Goal: Task Accomplishment & Management: Use online tool/utility

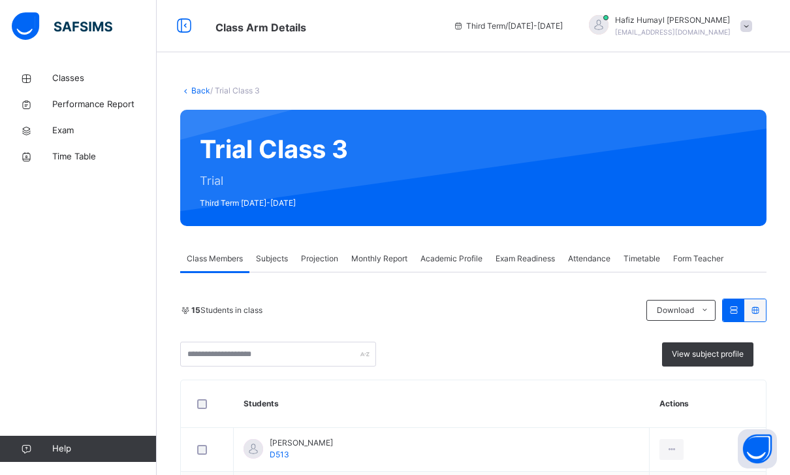
click at [736, 29] on div "[PERSON_NAME] [PERSON_NAME][EMAIL_ADDRESS][DOMAIN_NAME]" at bounding box center [667, 26] width 183 height 24
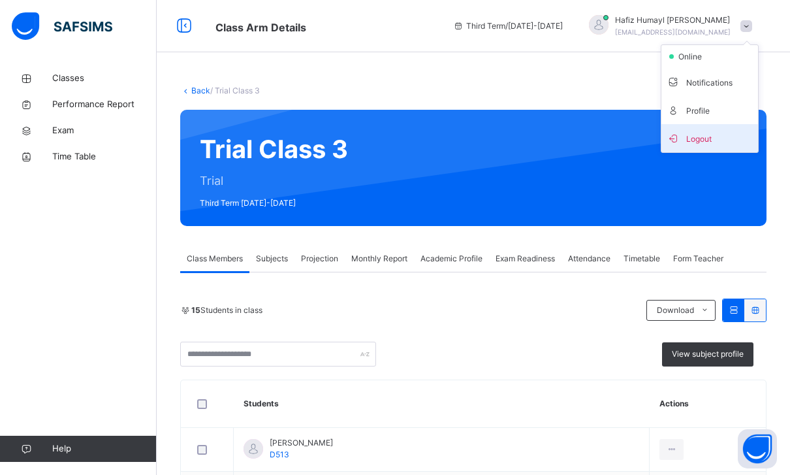
click at [706, 134] on span "Logout" at bounding box center [710, 138] width 86 height 18
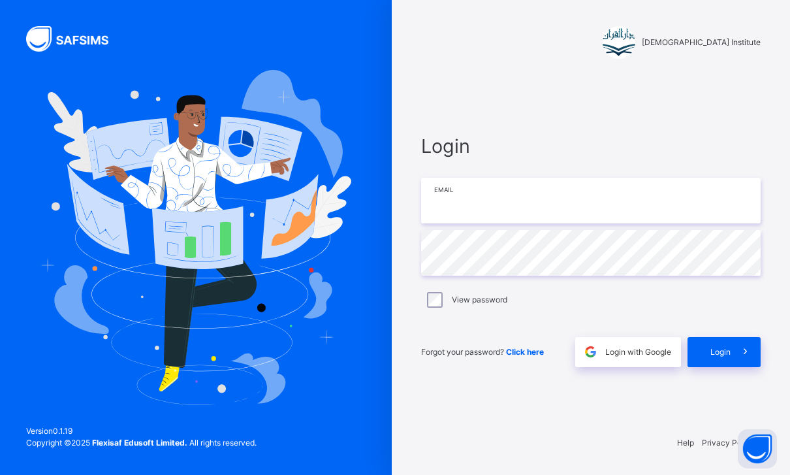
click at [696, 211] on input "email" at bounding box center [591, 201] width 340 height 46
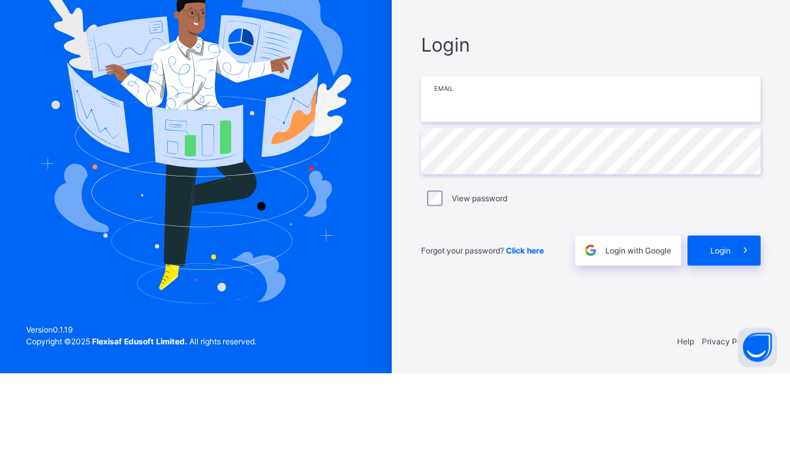
scroll to position [42, 0]
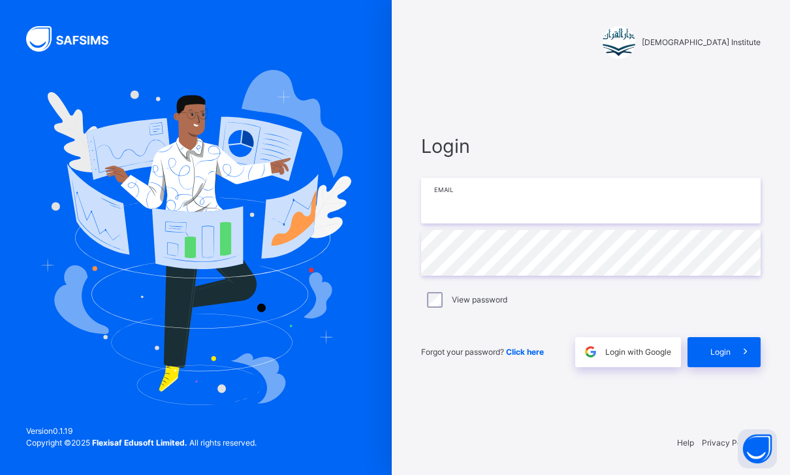
type input "**********"
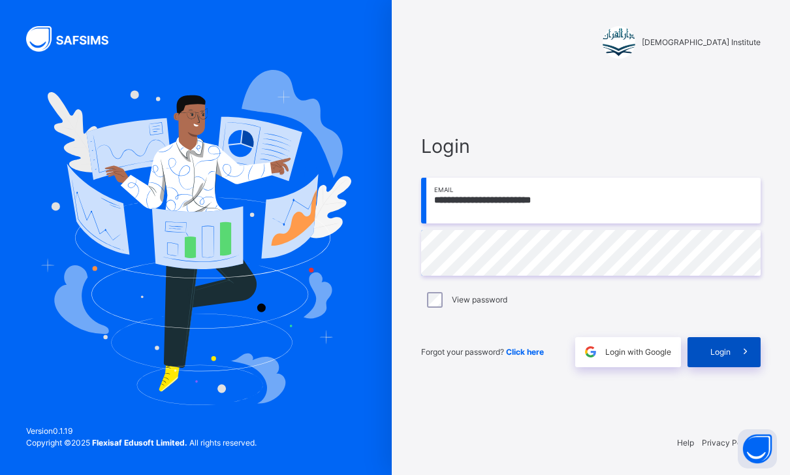
click at [727, 346] on span "Login" at bounding box center [720, 352] width 20 height 12
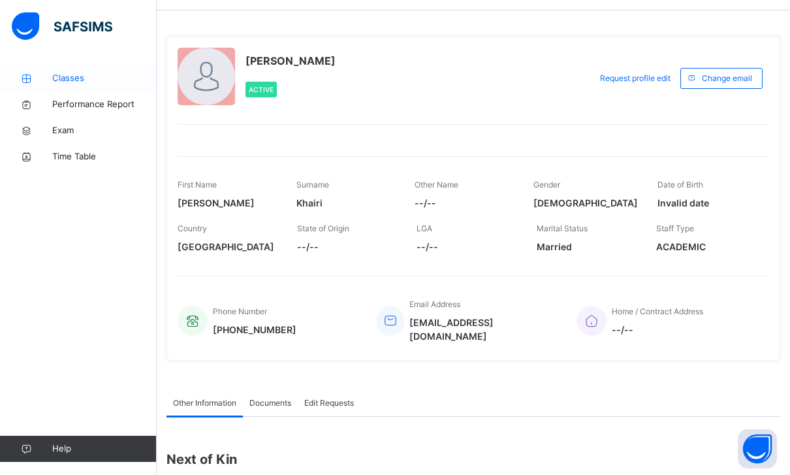
click at [114, 69] on link "Classes" at bounding box center [78, 78] width 157 height 26
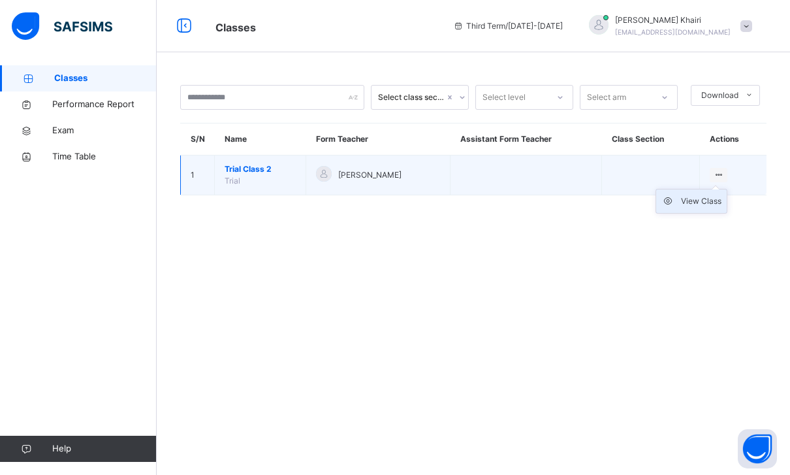
click at [703, 195] on div "View Class" at bounding box center [701, 201] width 40 height 13
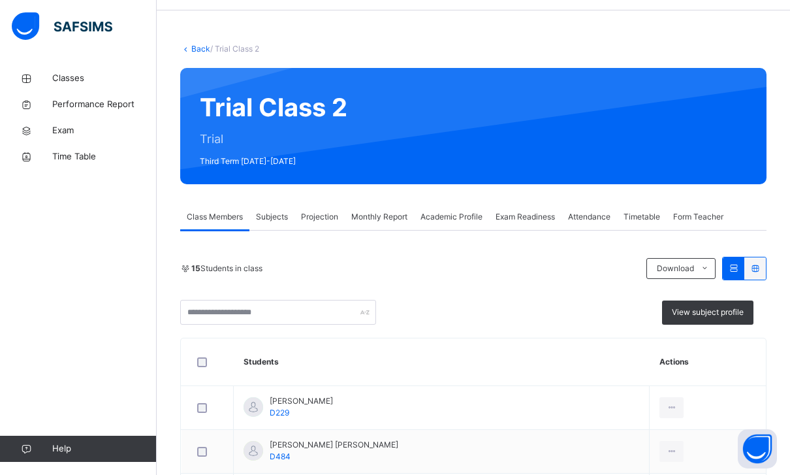
click at [310, 217] on span "Projection" at bounding box center [319, 217] width 37 height 12
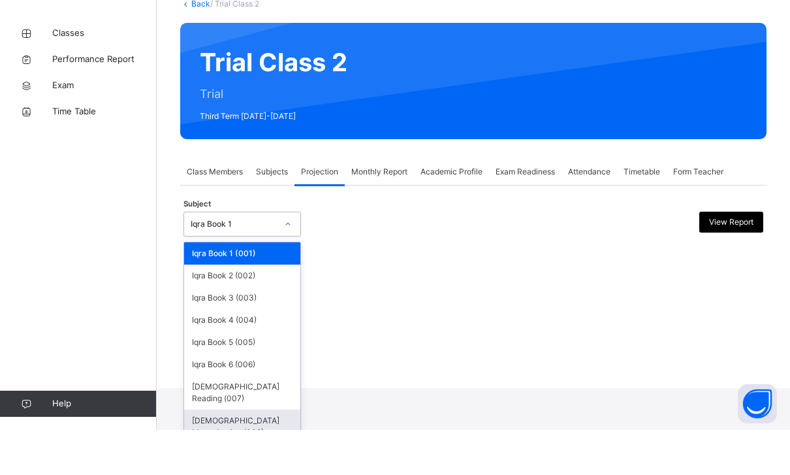
click at [253, 454] on div "[DEMOGRAPHIC_DATA] Memorisation (008)" at bounding box center [242, 471] width 116 height 34
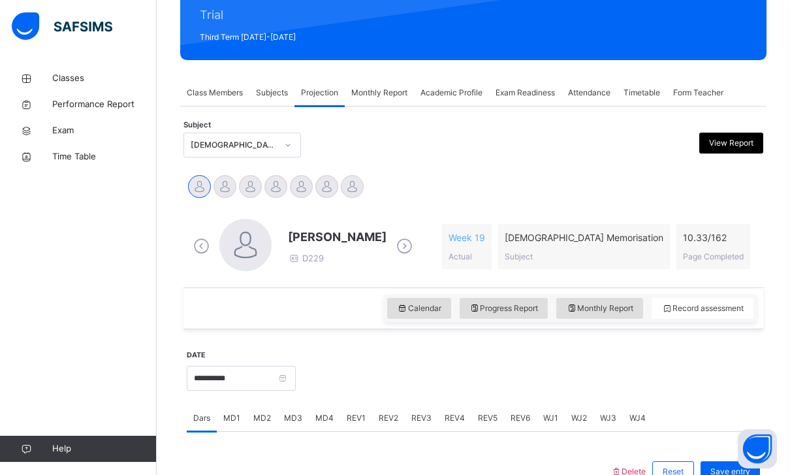
scroll to position [165, 0]
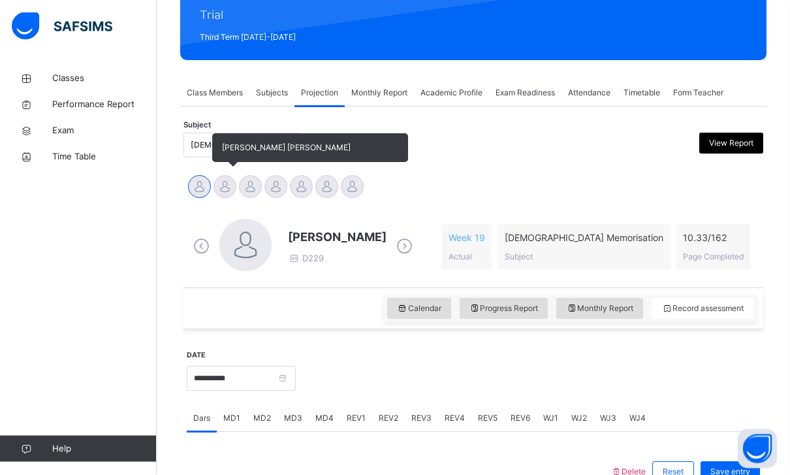
click at [230, 186] on div at bounding box center [224, 187] width 23 height 23
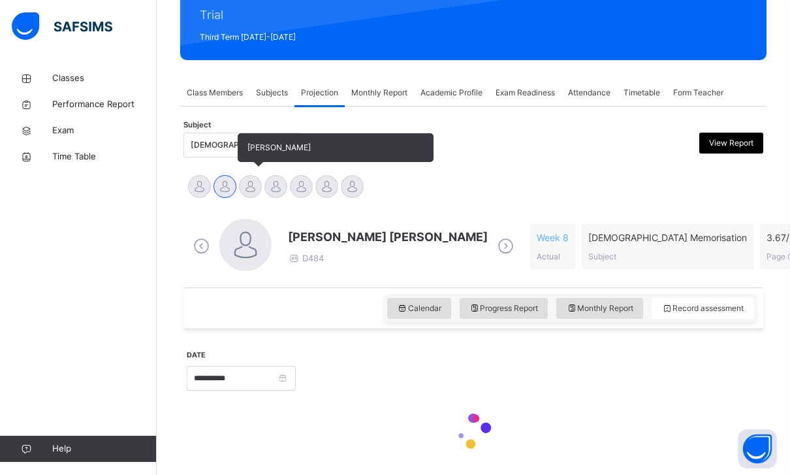
click at [258, 186] on div at bounding box center [250, 186] width 23 height 23
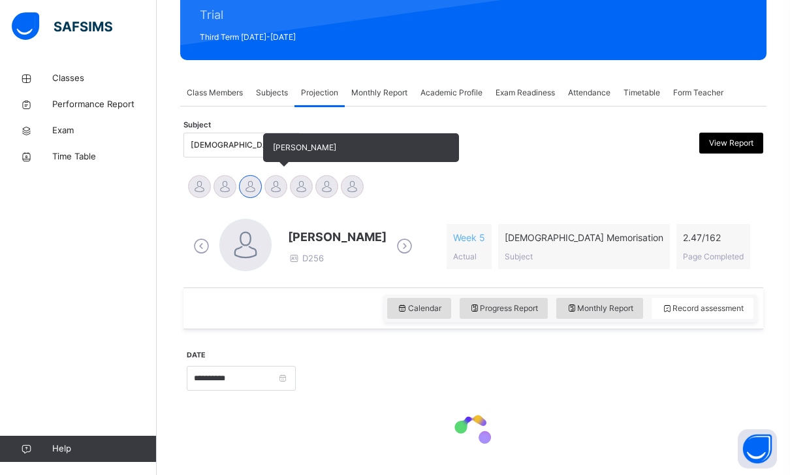
click at [285, 187] on div at bounding box center [275, 186] width 23 height 23
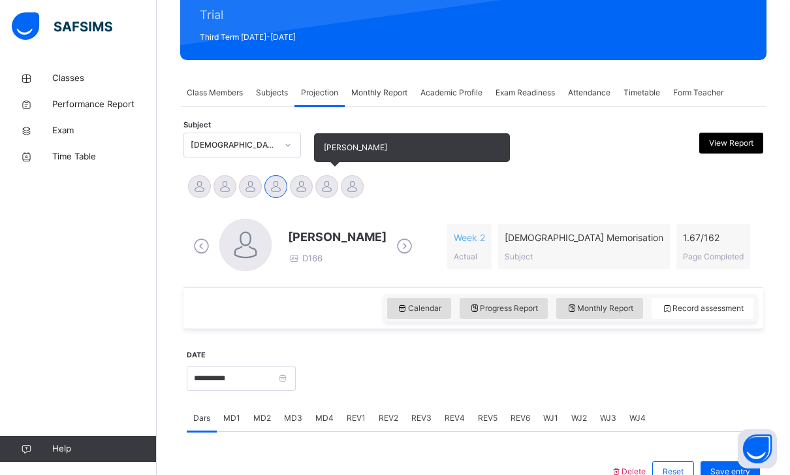
click at [319, 187] on div at bounding box center [326, 186] width 23 height 23
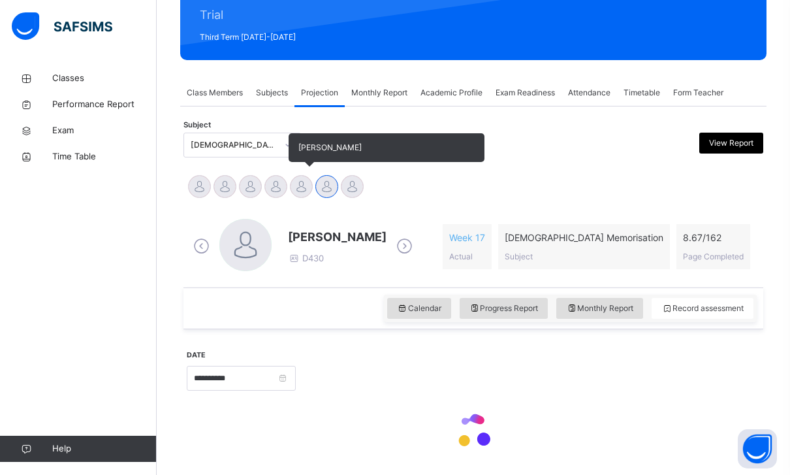
click at [304, 184] on div at bounding box center [301, 186] width 23 height 23
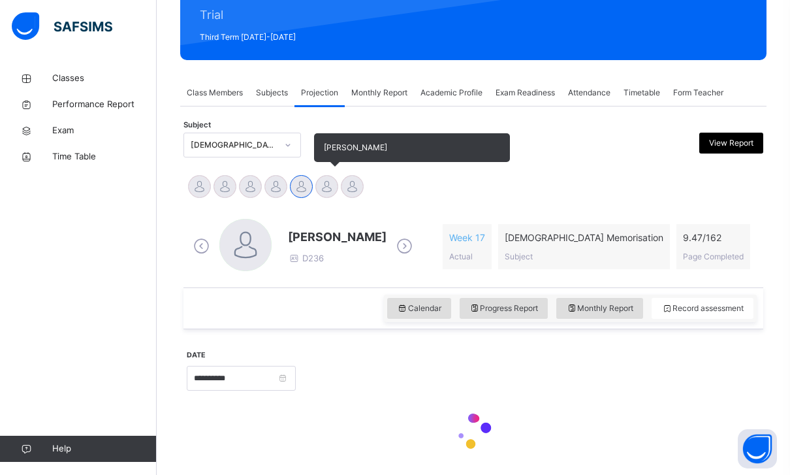
click at [337, 185] on div at bounding box center [326, 186] width 23 height 23
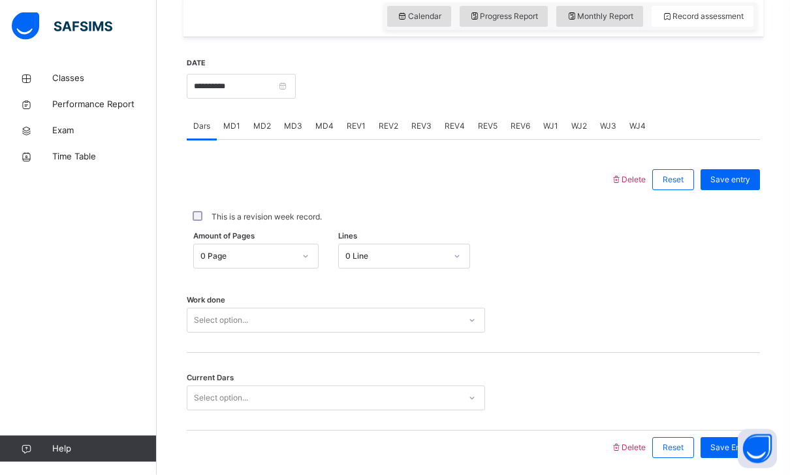
scroll to position [464, 0]
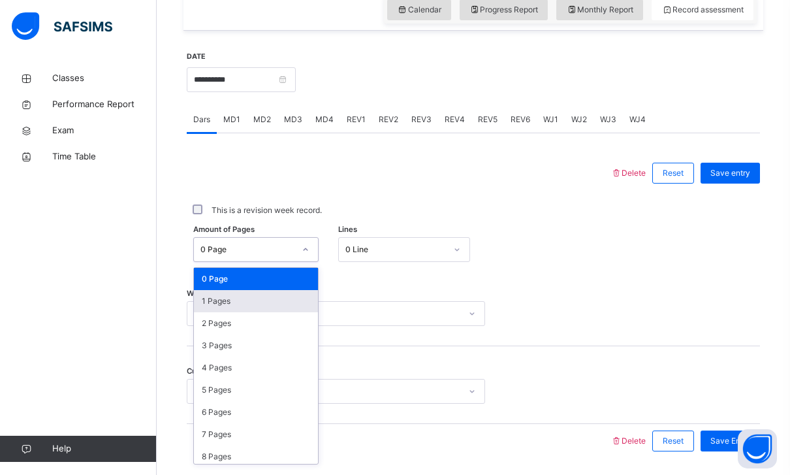
click at [204, 298] on div "1 Pages" at bounding box center [256, 301] width 124 height 22
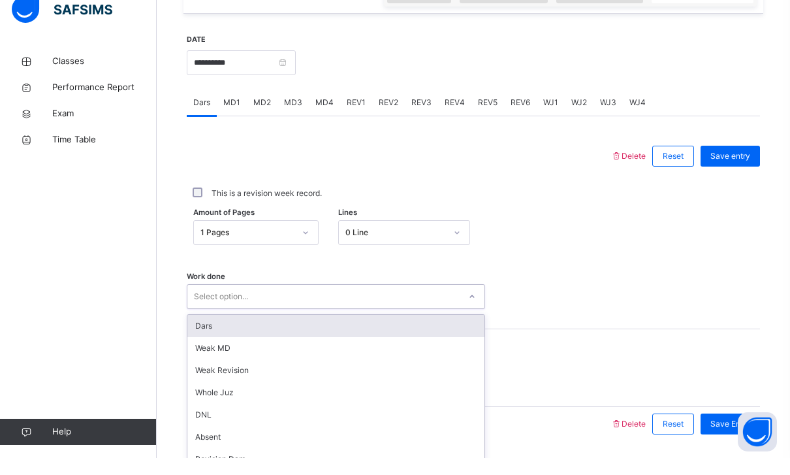
click at [198, 332] on div "Dars" at bounding box center [335, 343] width 297 height 22
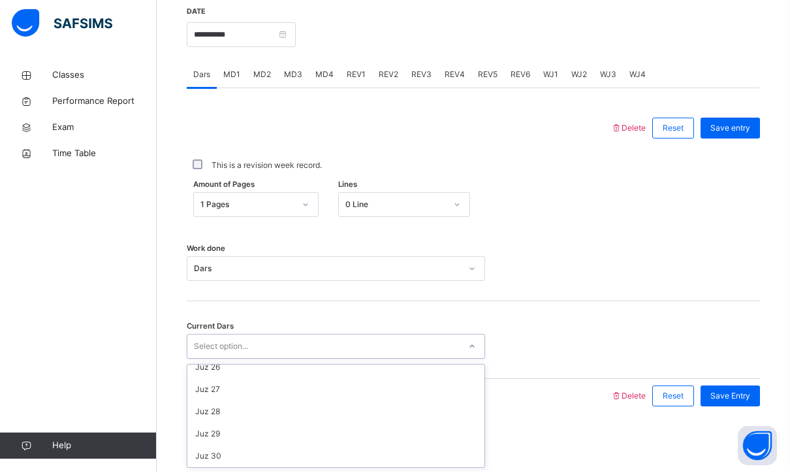
scroll to position [563, 0]
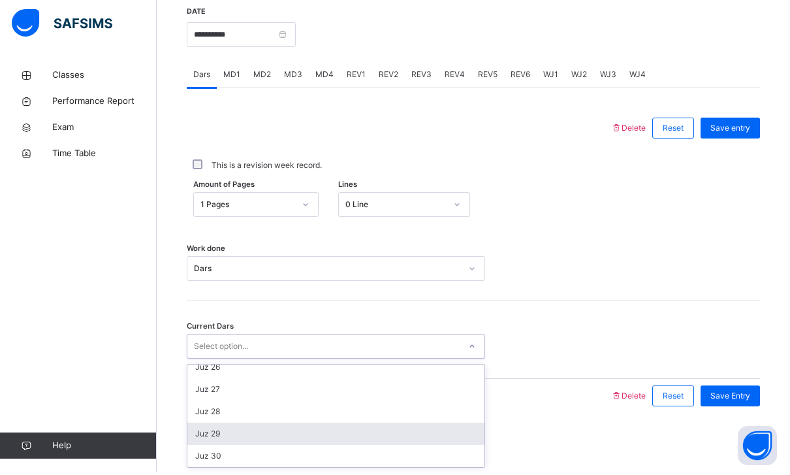
click at [201, 432] on div "Juz 29" at bounding box center [335, 437] width 297 height 22
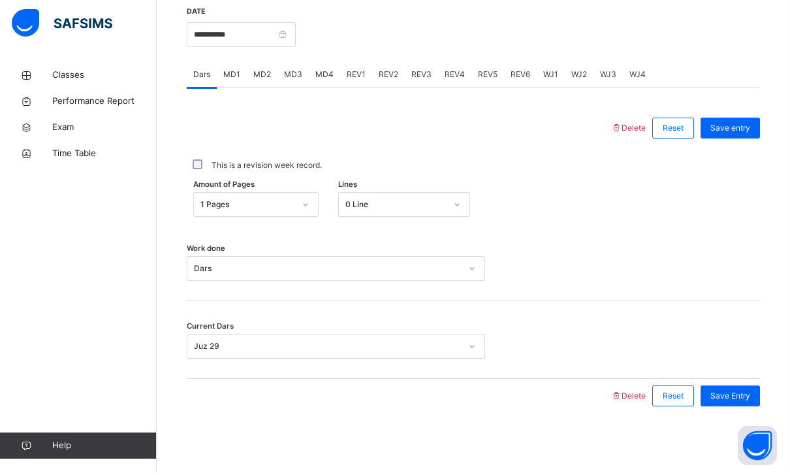
scroll to position [464, 0]
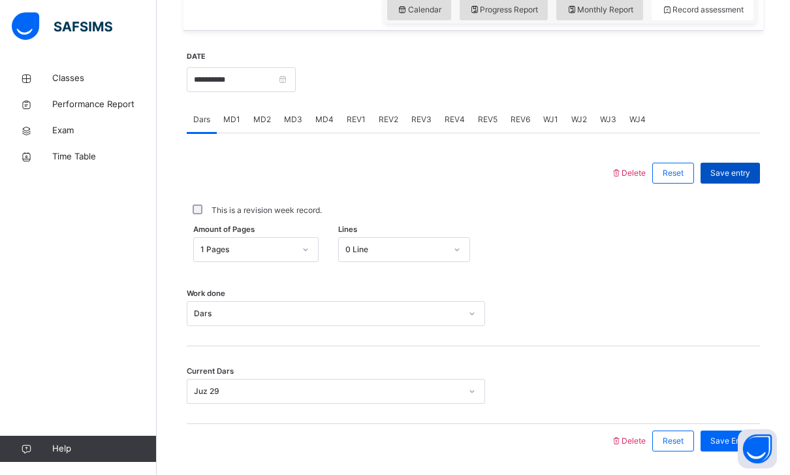
click at [739, 177] on span "Save entry" at bounding box center [730, 173] width 40 height 12
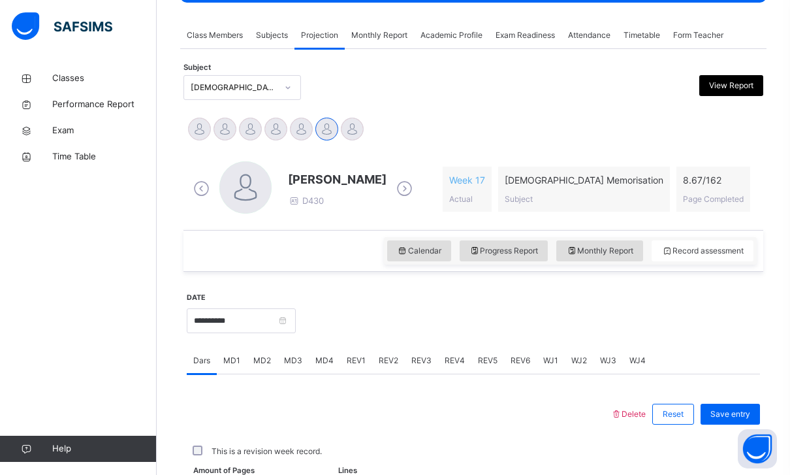
scroll to position [202, 0]
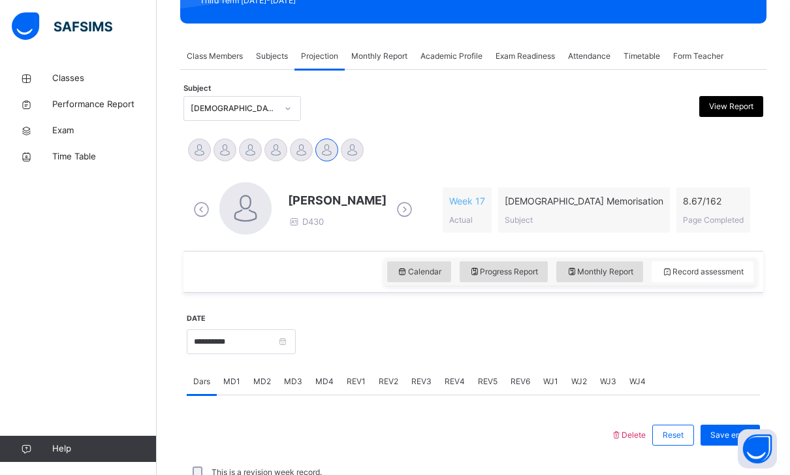
click at [738, 98] on div "View Report" at bounding box center [731, 106] width 64 height 21
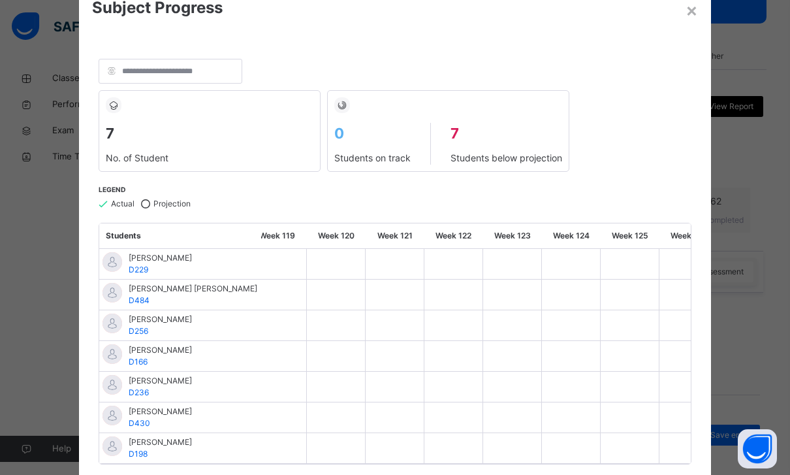
scroll to position [0, 6946]
click at [696, 10] on div "×" at bounding box center [692, 9] width 12 height 27
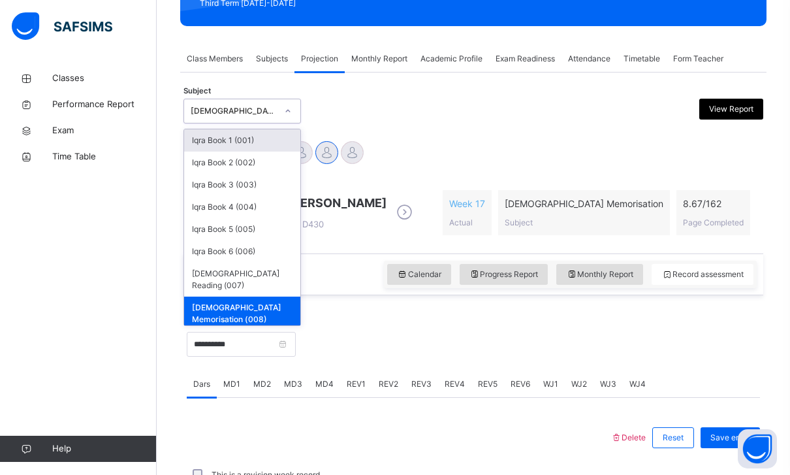
scroll to position [199, 0]
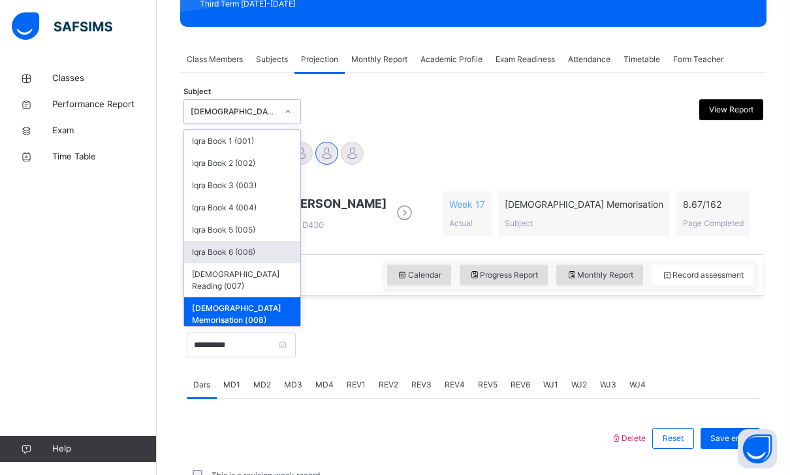
click at [261, 244] on div "Iqra Book 6 (006)" at bounding box center [242, 252] width 116 height 22
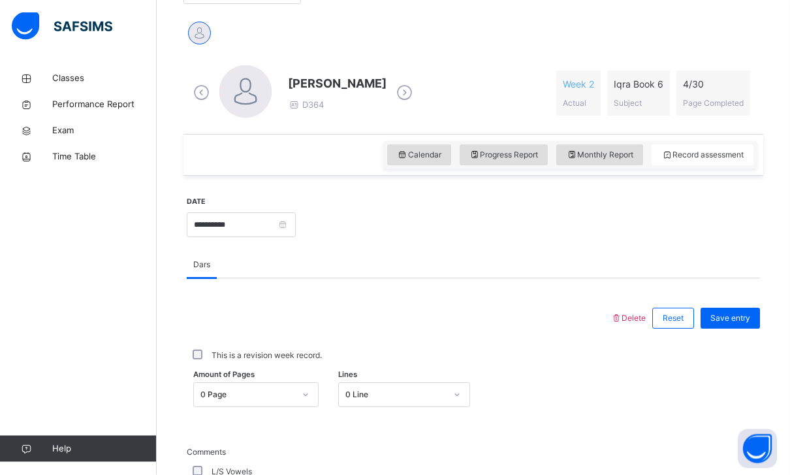
scroll to position [328, 0]
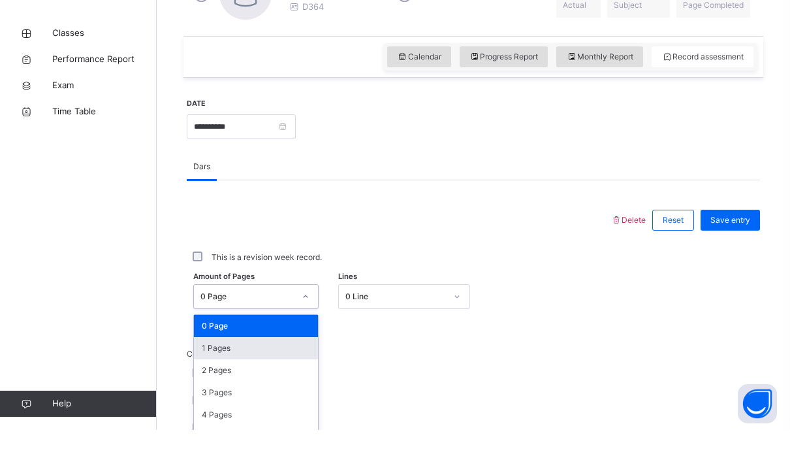
click at [295, 382] on div "1 Pages" at bounding box center [256, 393] width 124 height 22
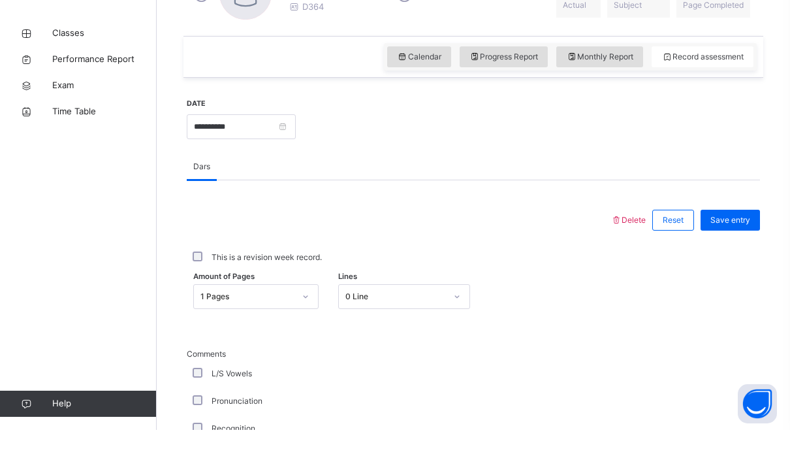
scroll to position [417, 0]
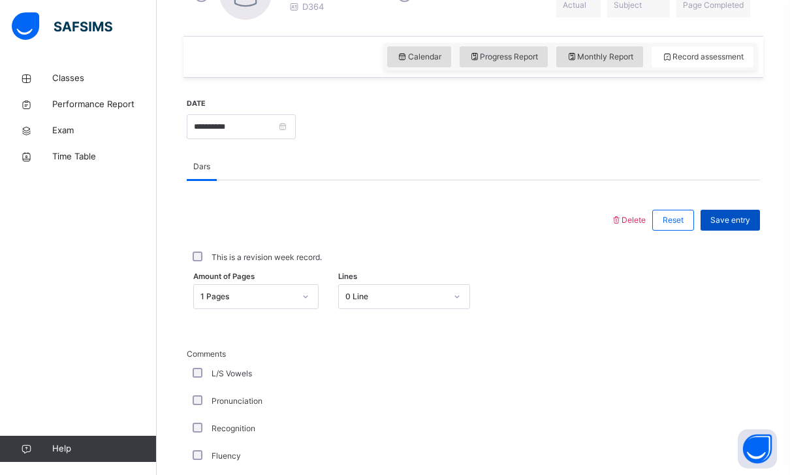
click at [747, 222] on span "Save entry" at bounding box center [730, 220] width 40 height 12
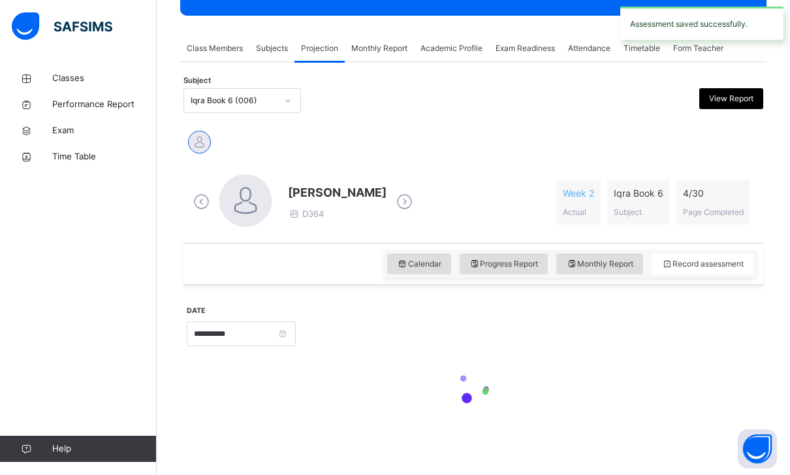
scroll to position [168, 0]
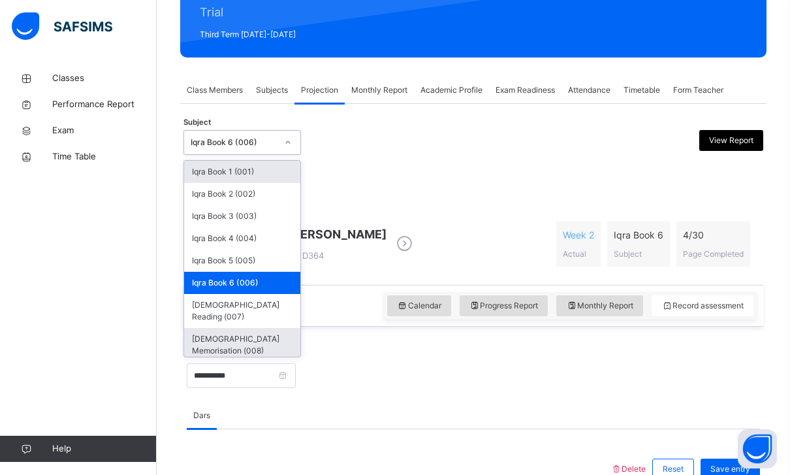
click at [264, 328] on div "[DEMOGRAPHIC_DATA] Memorisation (008)" at bounding box center [242, 345] width 116 height 34
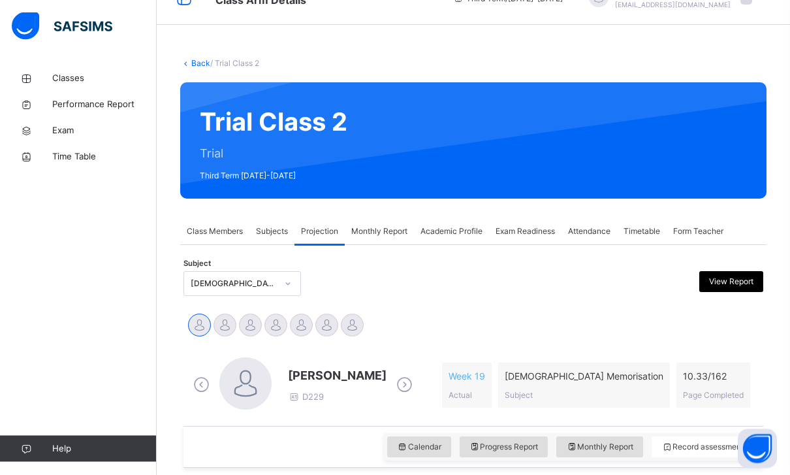
scroll to position [0, 0]
